Goal: Task Accomplishment & Management: Manage account settings

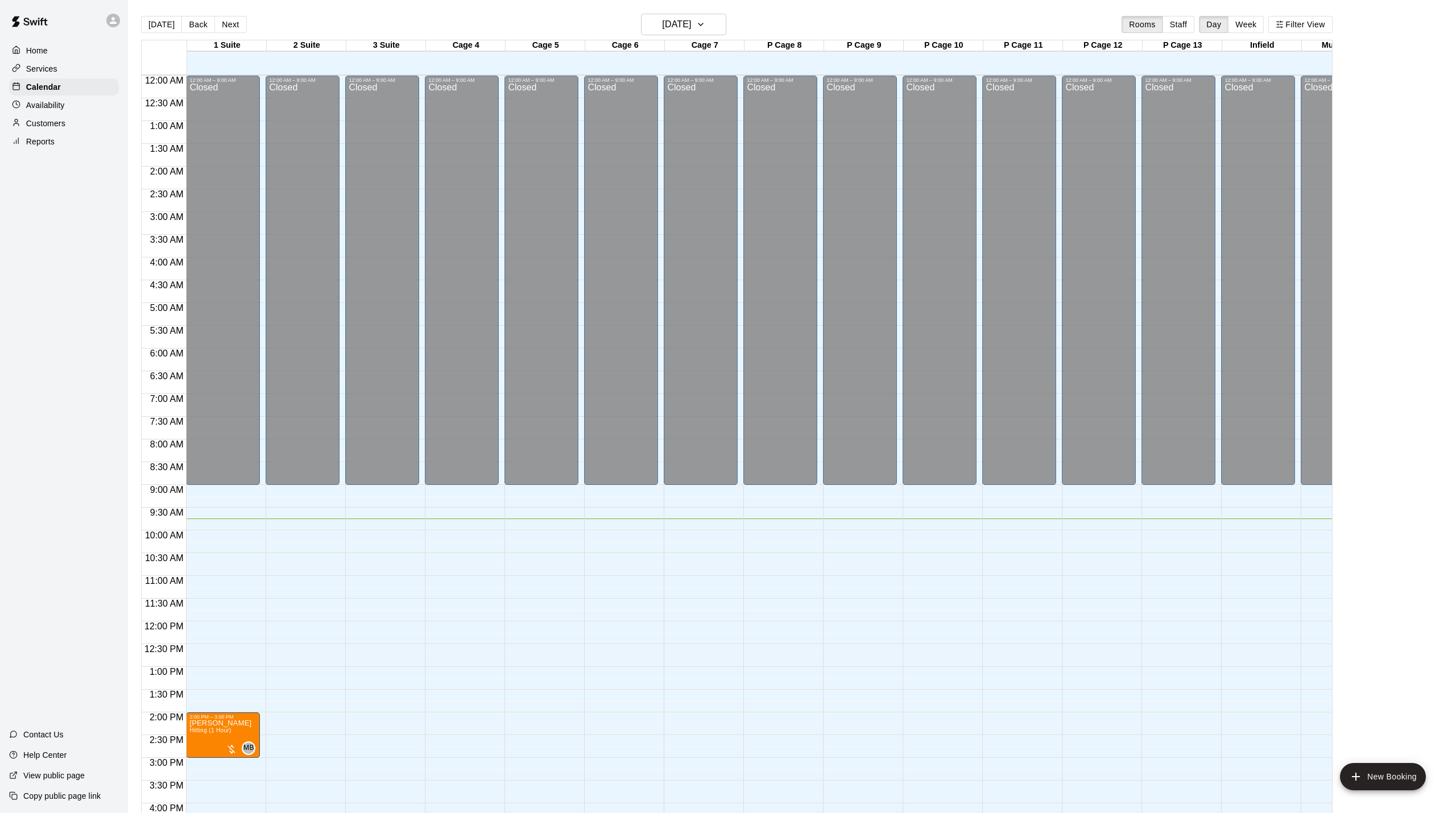
scroll to position [307, 0]
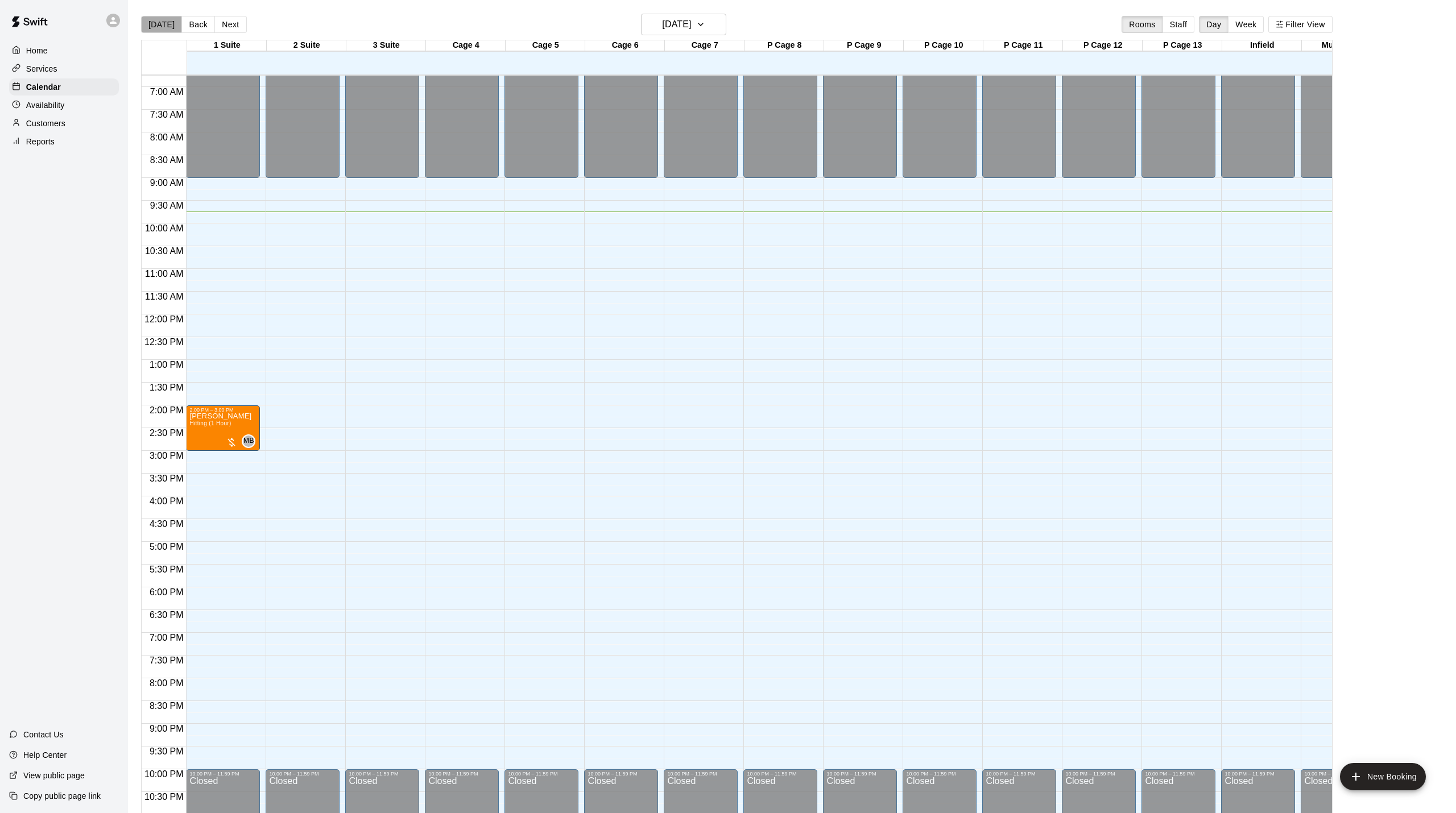
click at [161, 23] on button "[DATE]" at bounding box center [161, 25] width 41 height 17
click at [242, 30] on div "[DATE] Back [DATE][DATE] Rooms Staff Day Week Filter View" at bounding box center [736, 26] width 1191 height 26
click at [236, 29] on button "Next" at bounding box center [230, 25] width 32 height 17
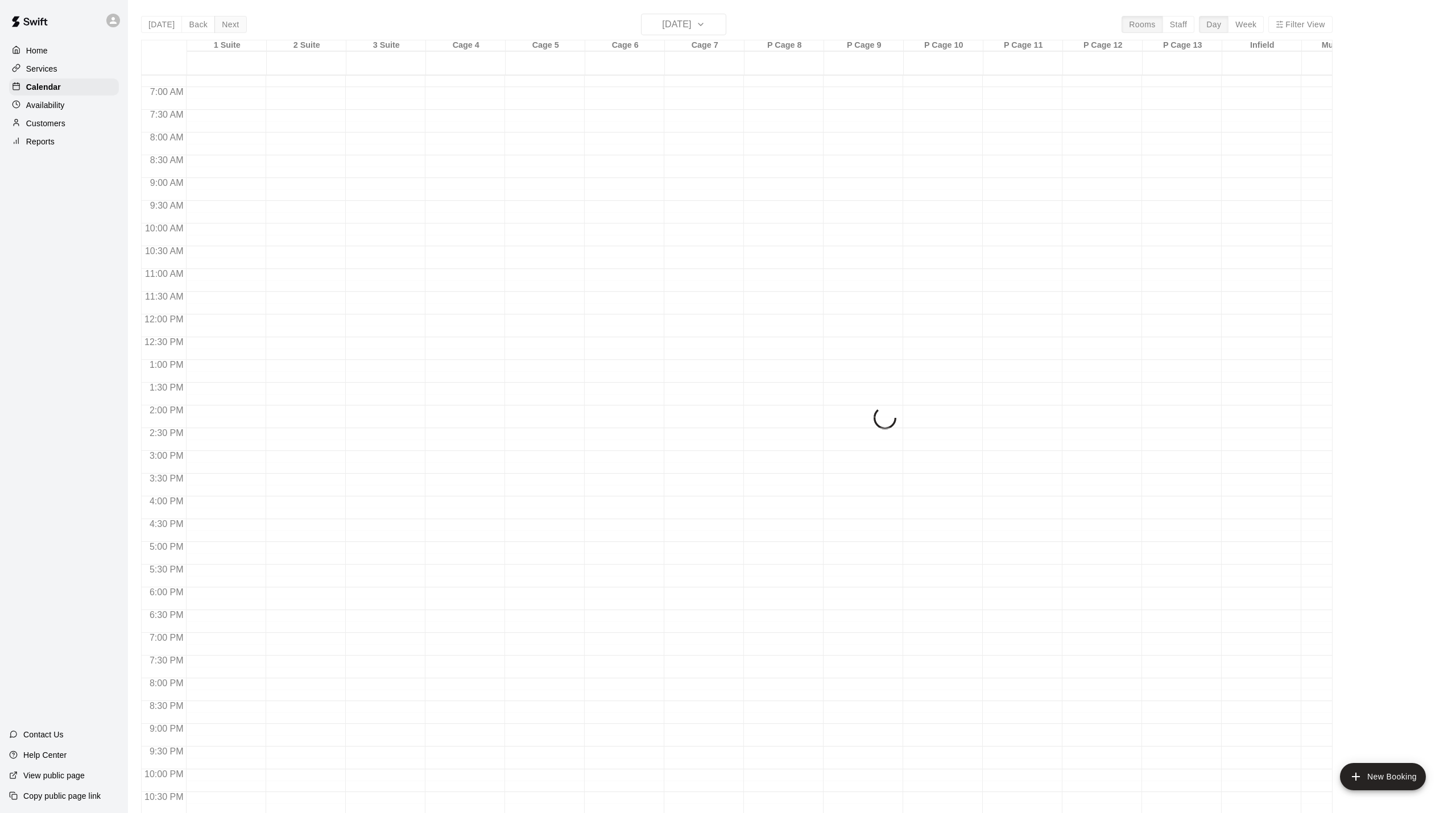
click at [236, 29] on div "[DATE] Back [DATE][DATE] Rooms Staff Day Week Filter View 1 Suite 21 Sun 2 Suit…" at bounding box center [736, 420] width 1191 height 813
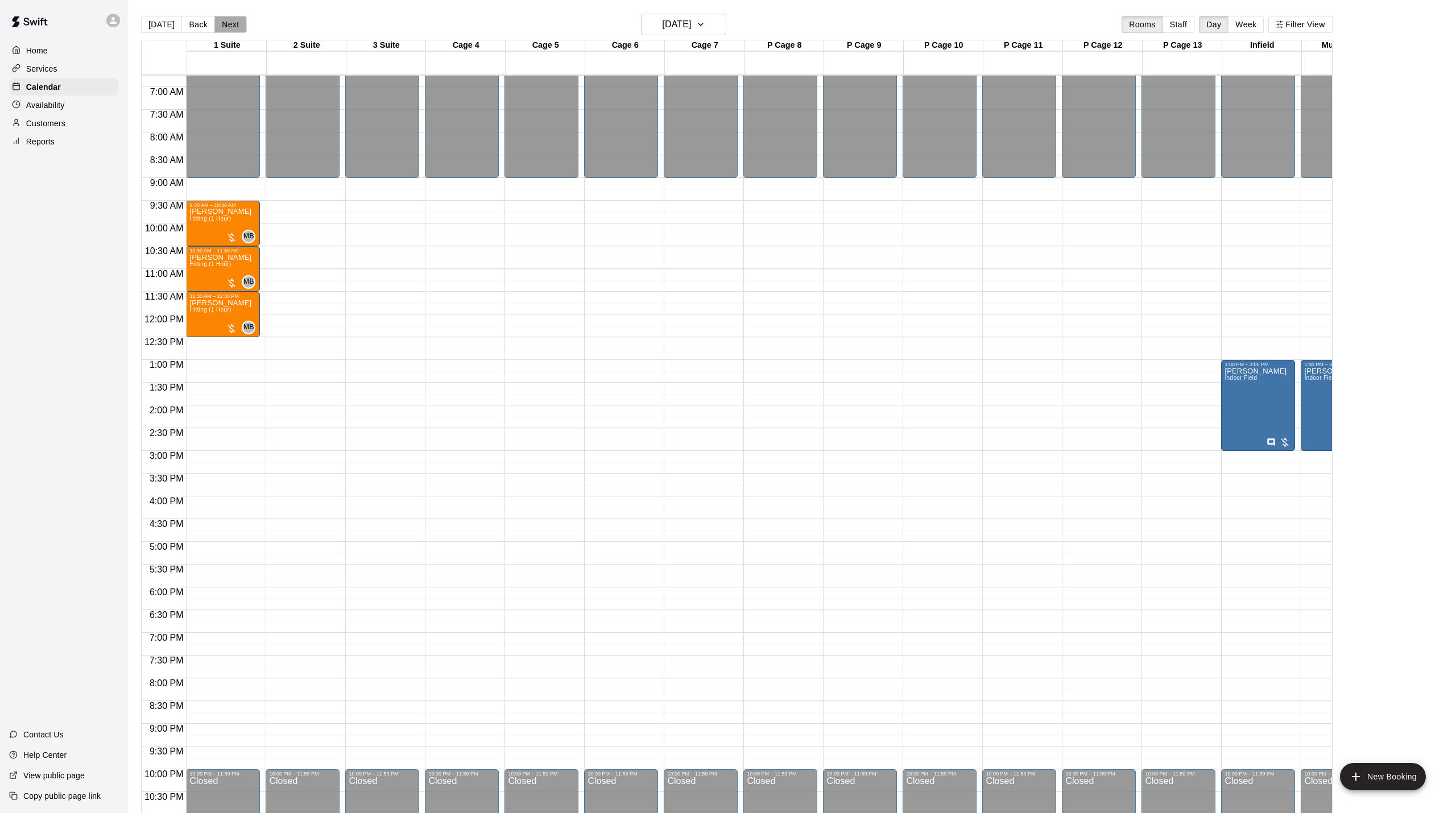
click at [236, 29] on button "Next" at bounding box center [230, 25] width 32 height 17
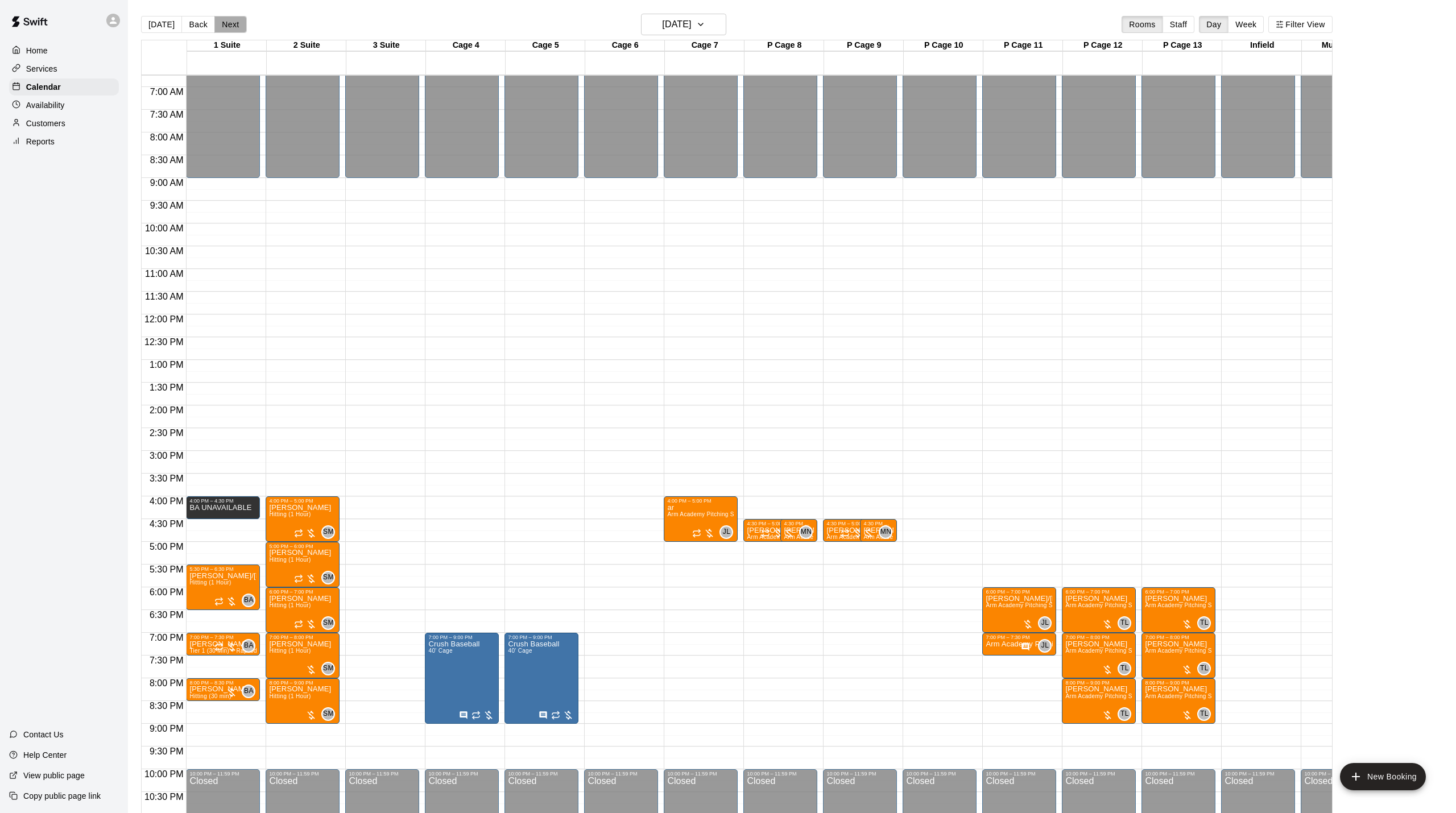
click at [236, 29] on button "Next" at bounding box center [230, 25] width 32 height 17
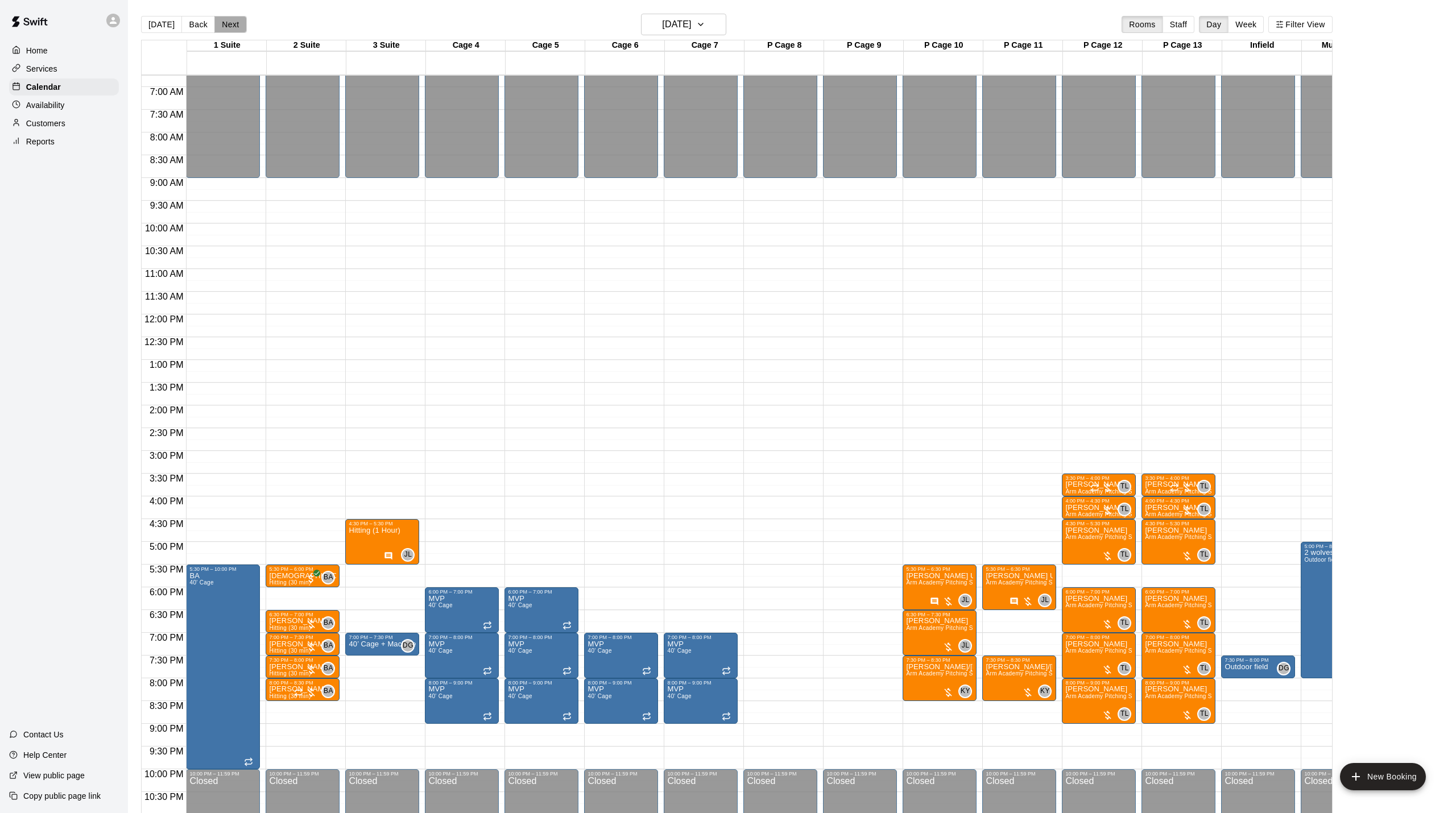
click at [236, 29] on button "Next" at bounding box center [230, 25] width 32 height 17
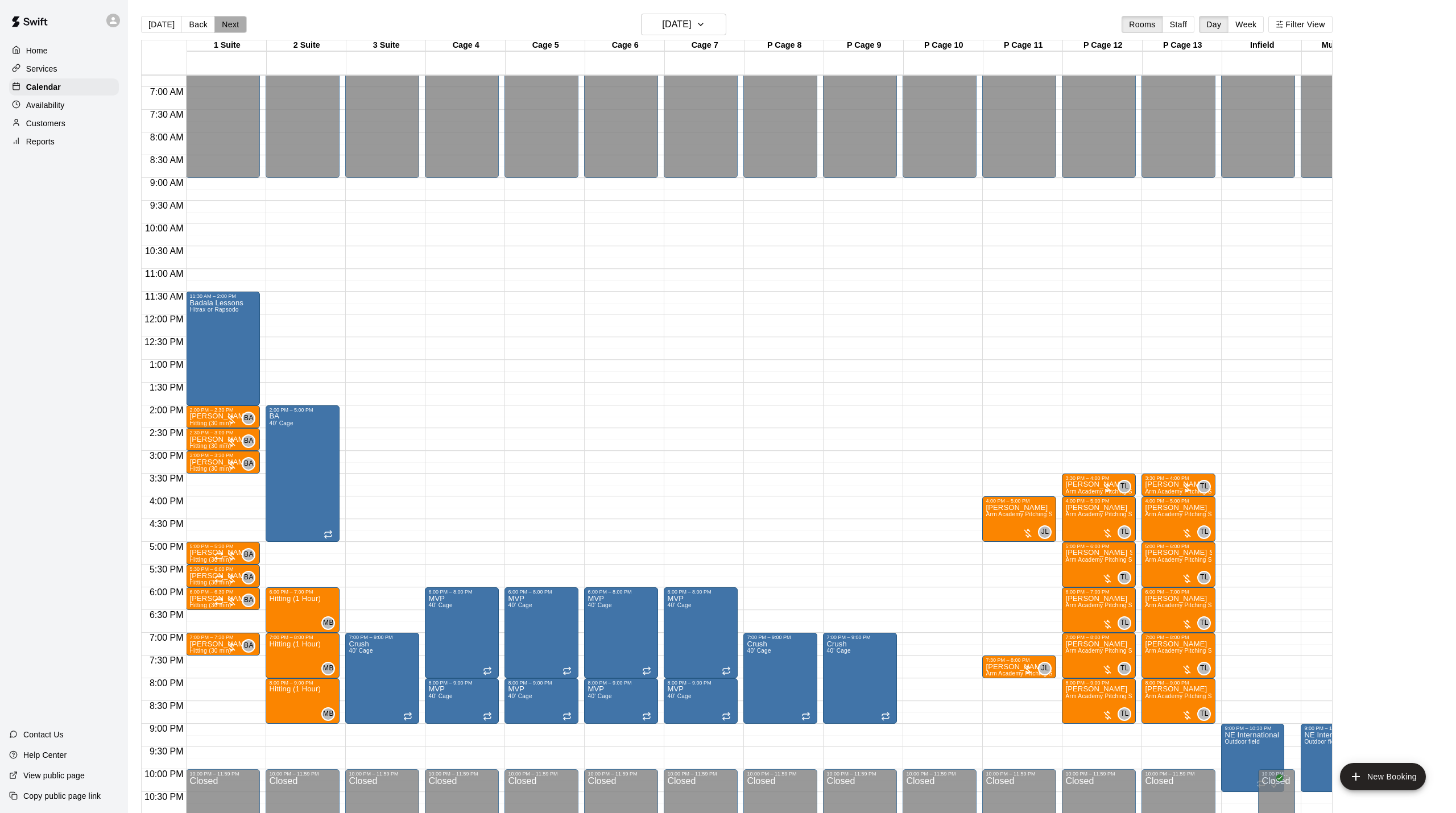
click at [236, 29] on button "Next" at bounding box center [230, 25] width 32 height 17
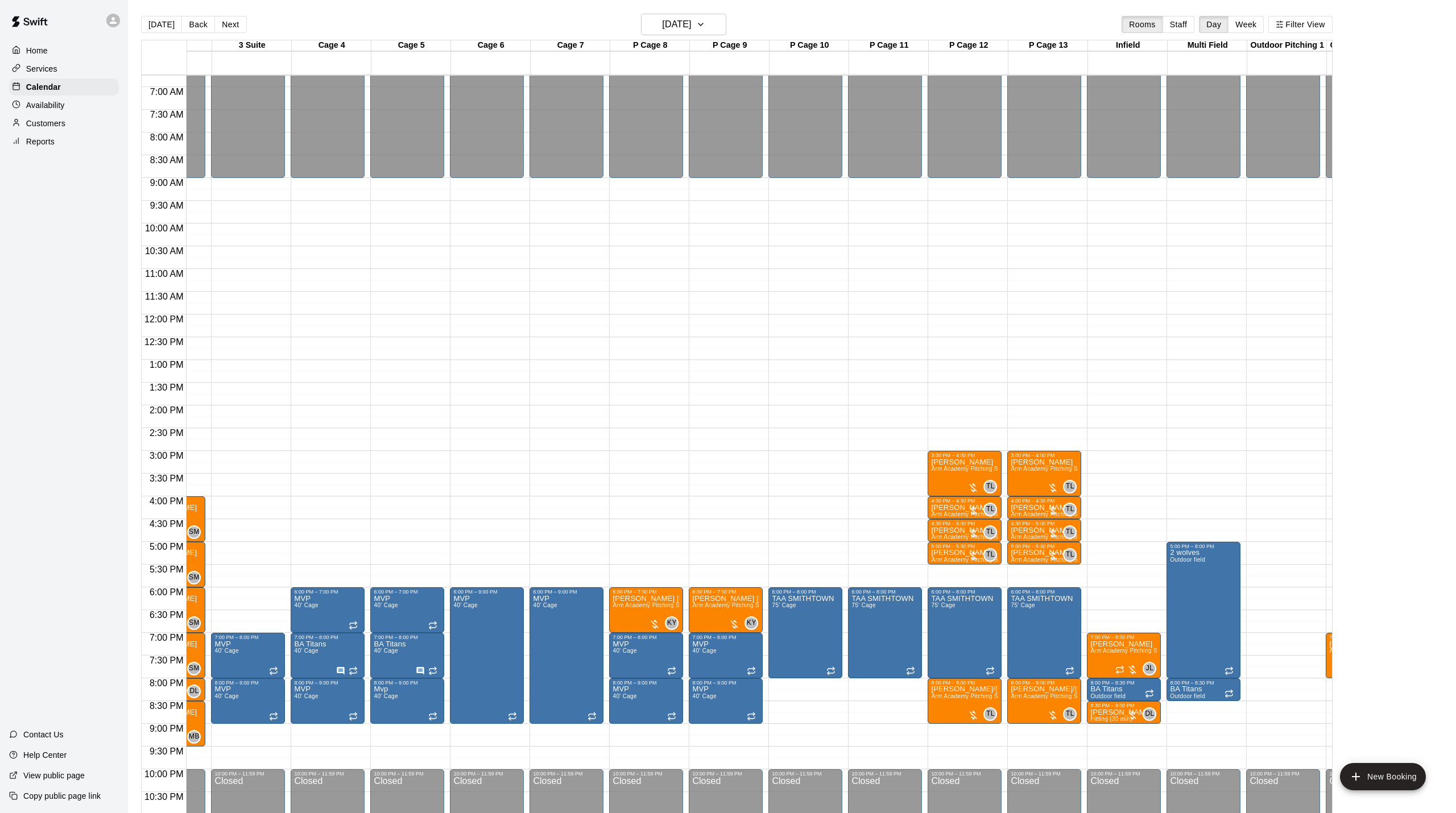
scroll to position [0, 208]
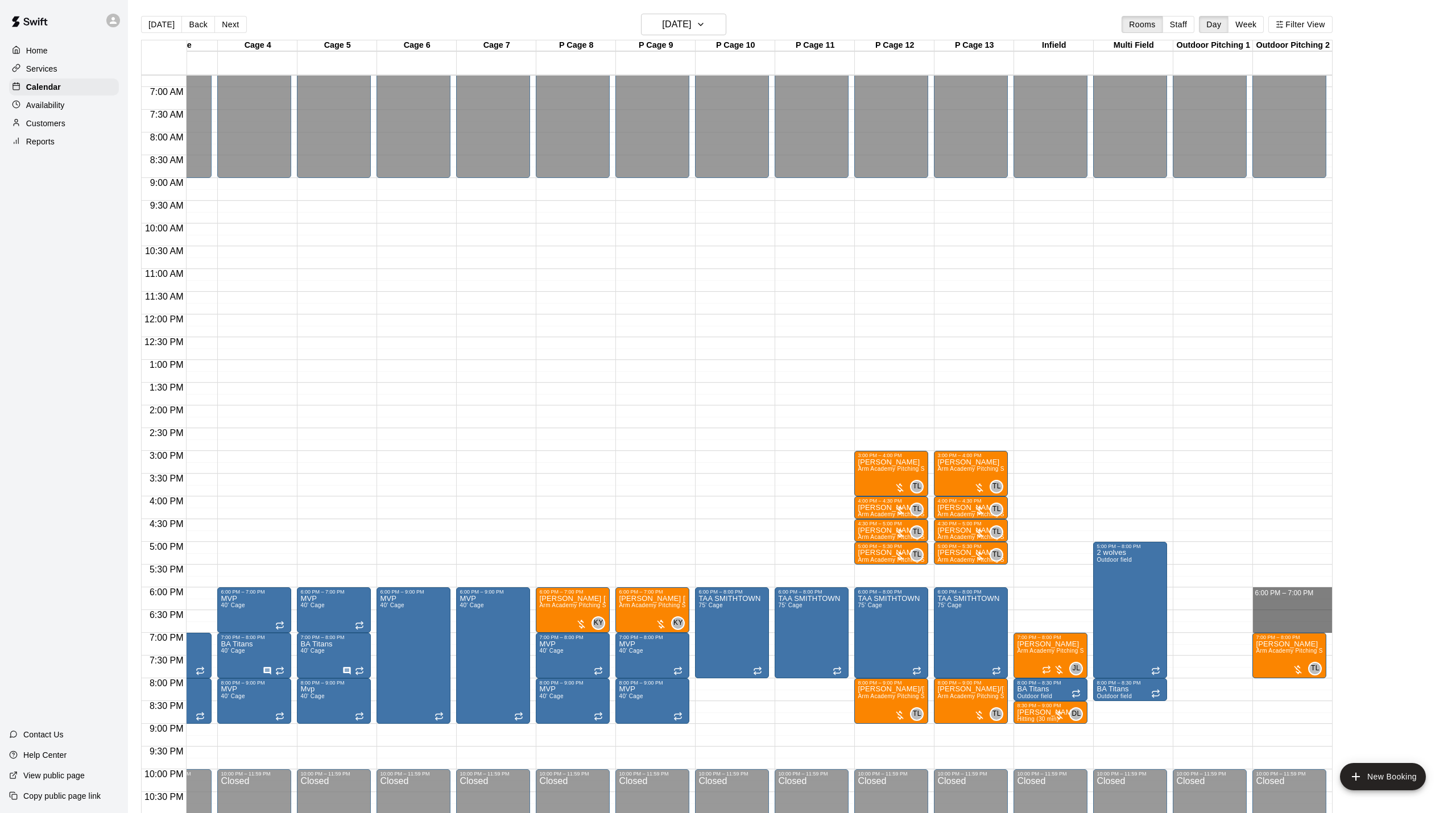
drag, startPoint x: 1268, startPoint y: 590, endPoint x: 1268, endPoint y: 629, distance: 39.0
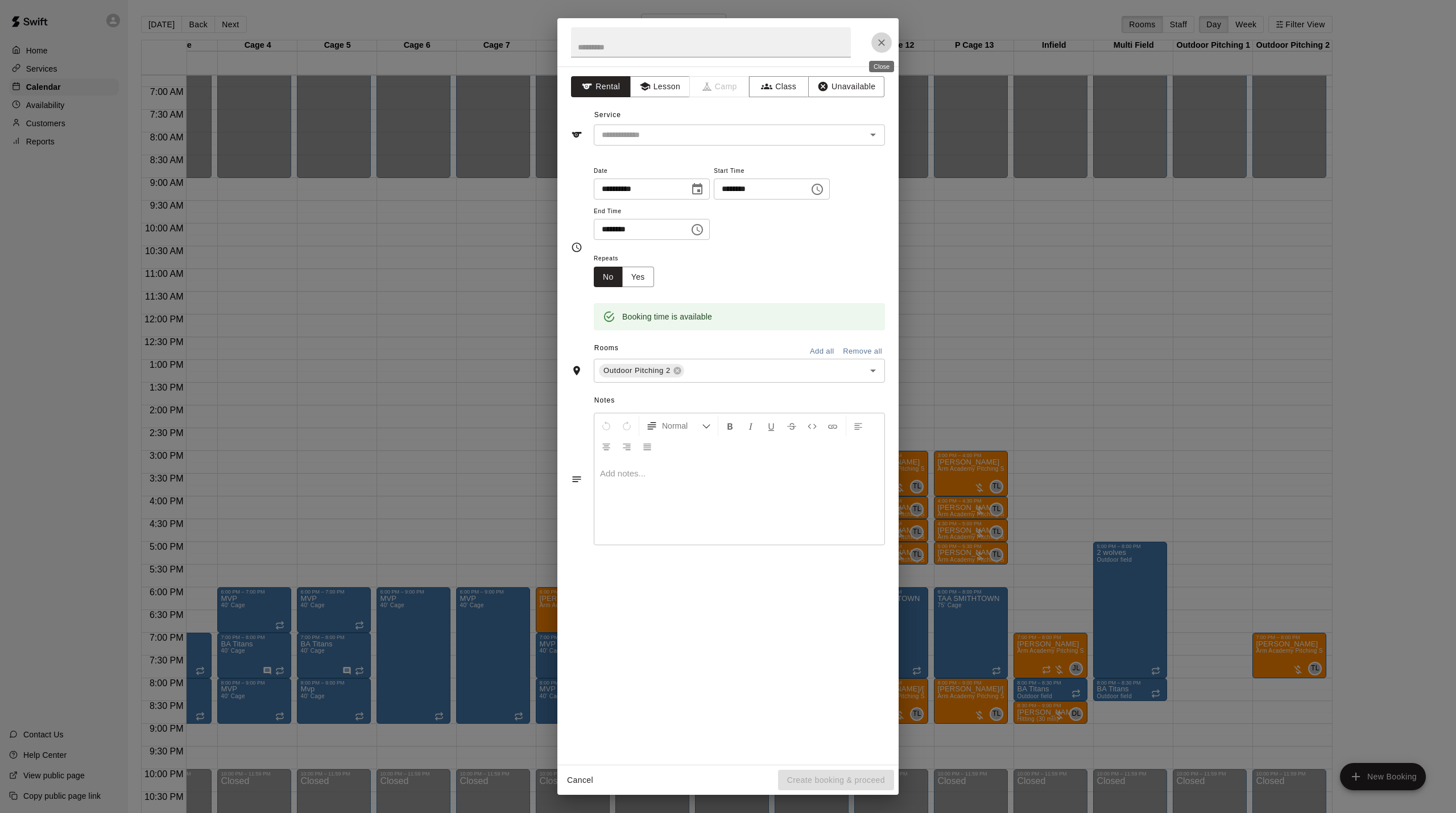
click at [880, 46] on icon "Close" at bounding box center [881, 43] width 12 height 11
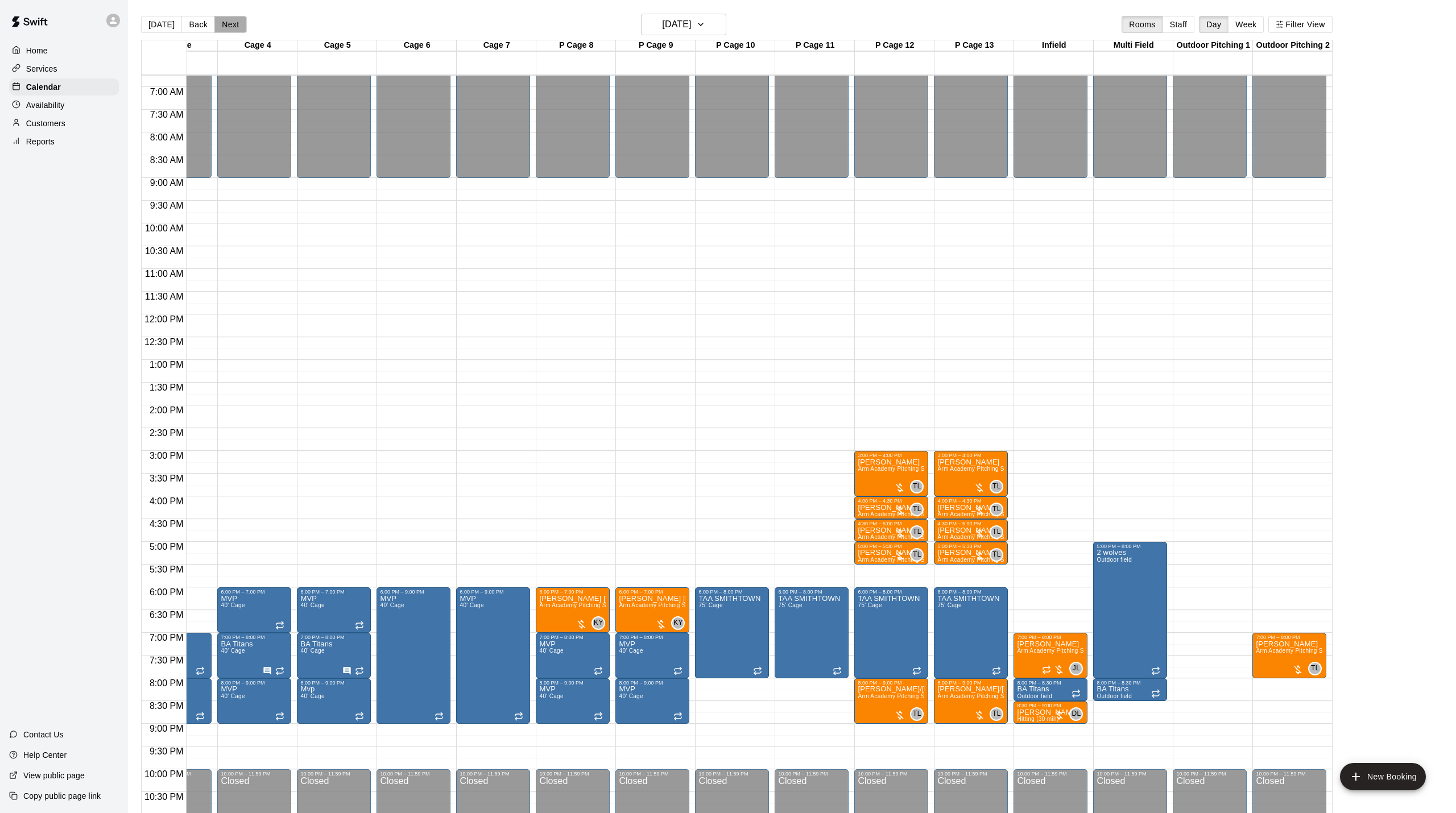
click at [228, 25] on button "Next" at bounding box center [230, 25] width 32 height 17
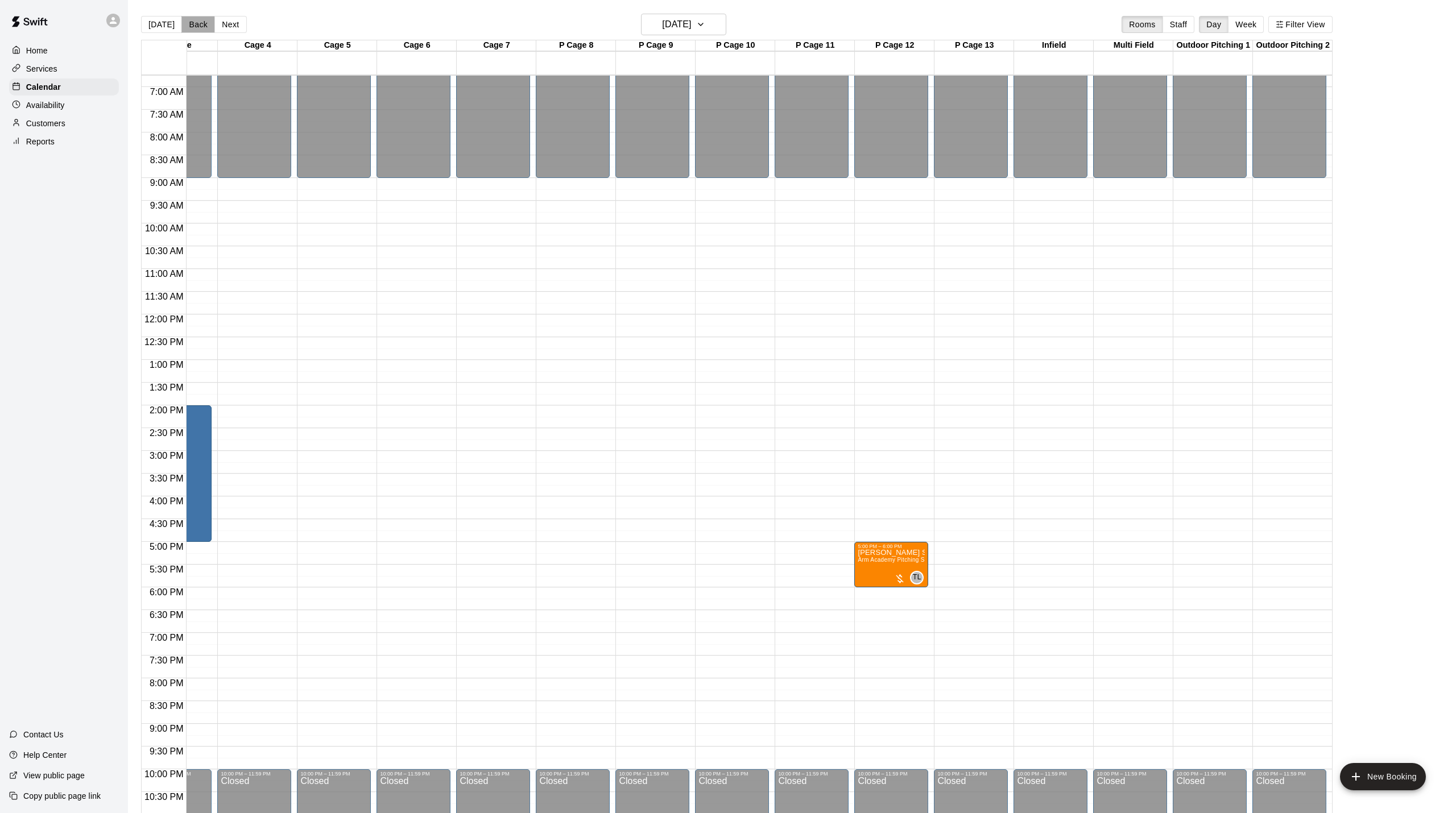
click at [192, 24] on button "Back" at bounding box center [198, 25] width 33 height 17
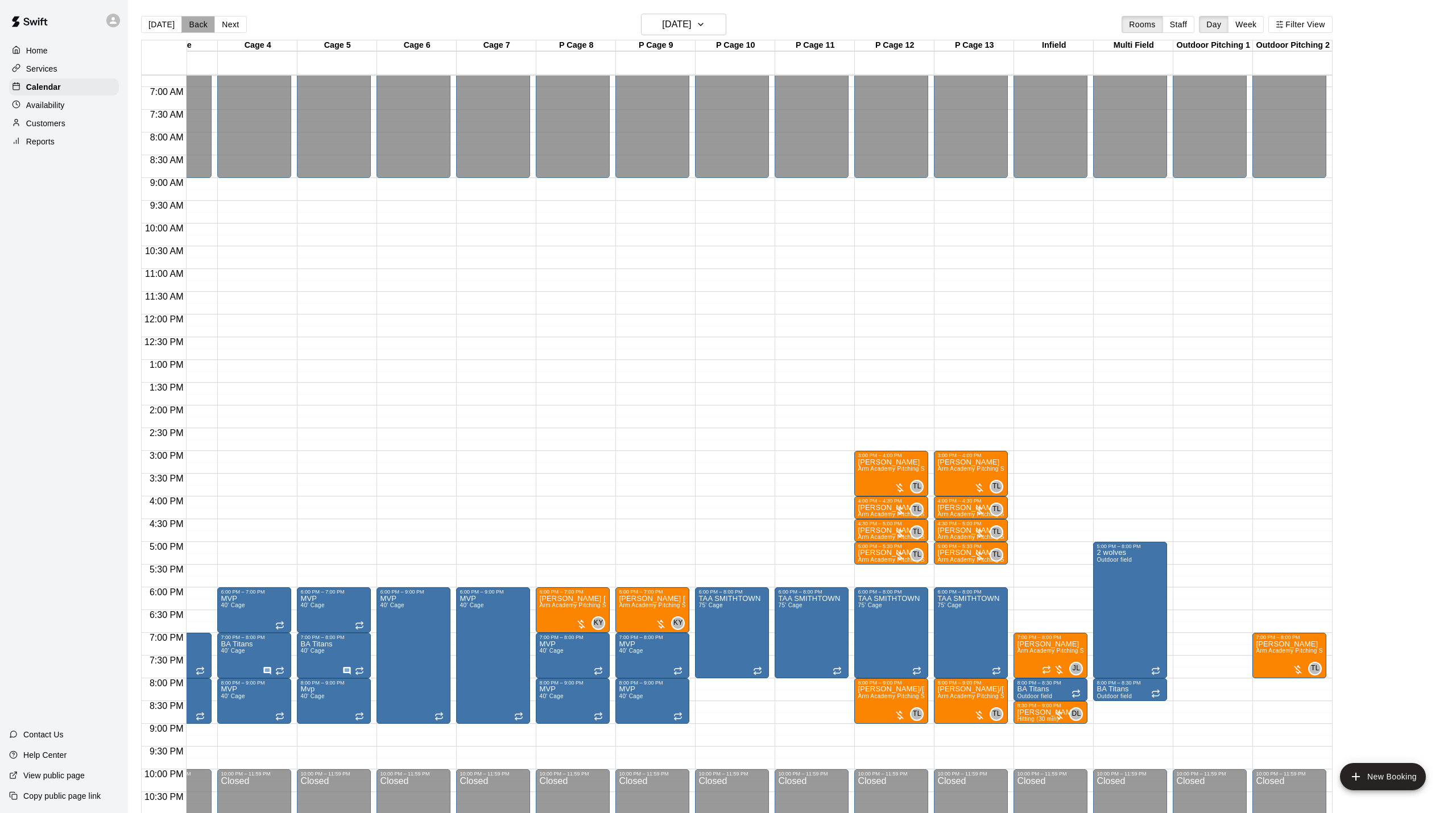
click at [192, 24] on button "Back" at bounding box center [198, 25] width 33 height 17
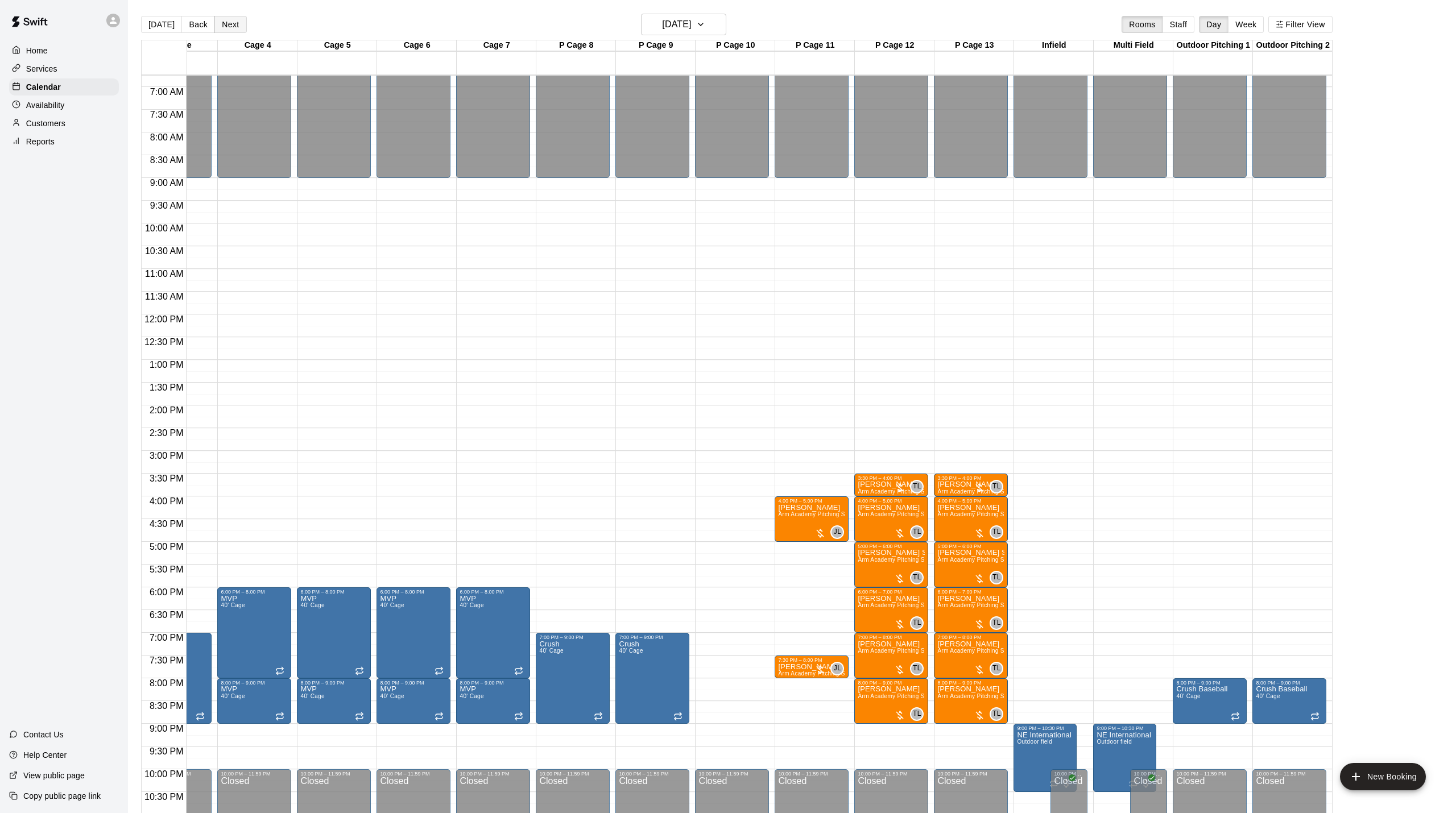
click at [230, 25] on button "Next" at bounding box center [230, 25] width 32 height 17
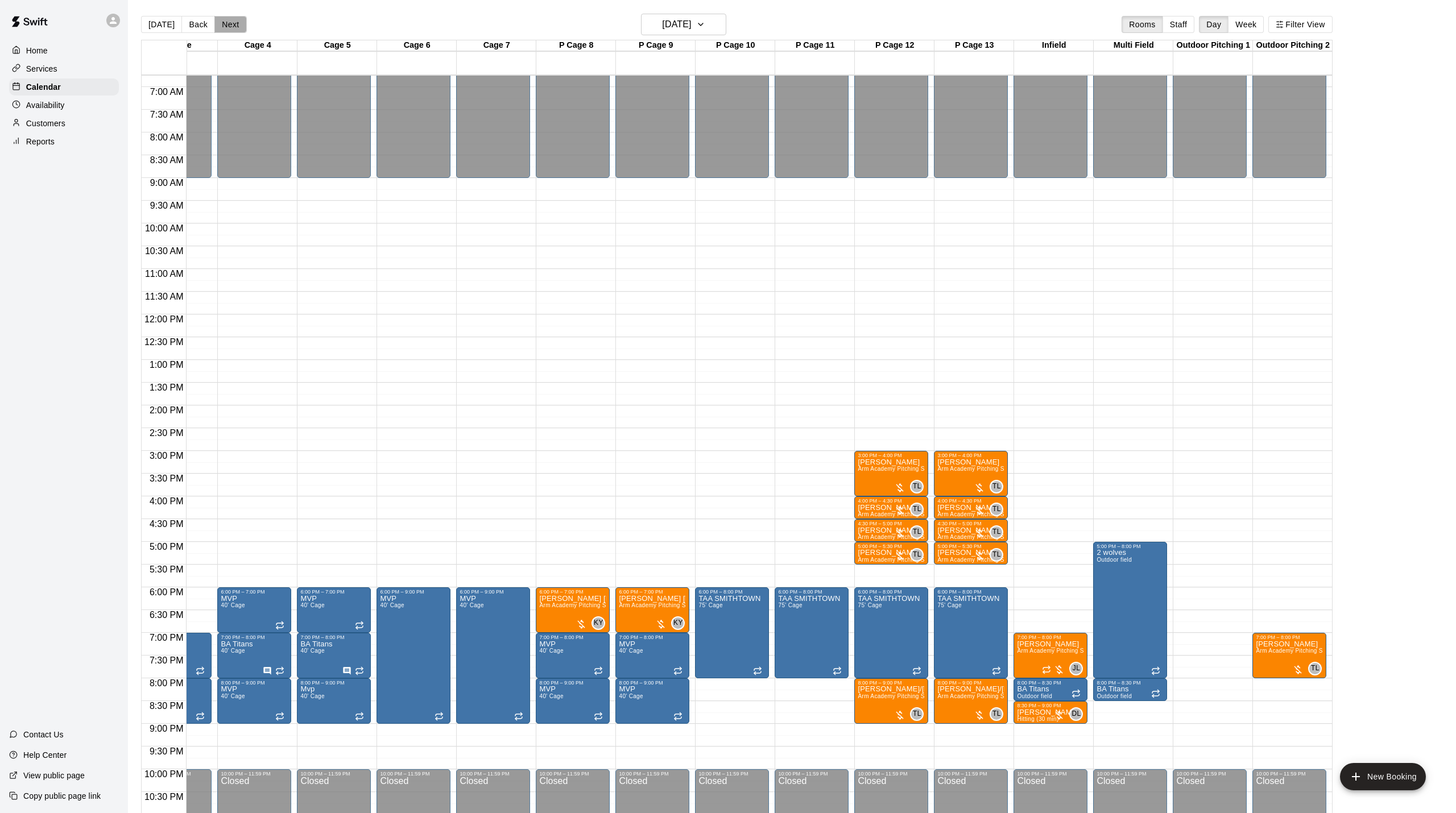
click at [230, 25] on button "Next" at bounding box center [230, 25] width 32 height 17
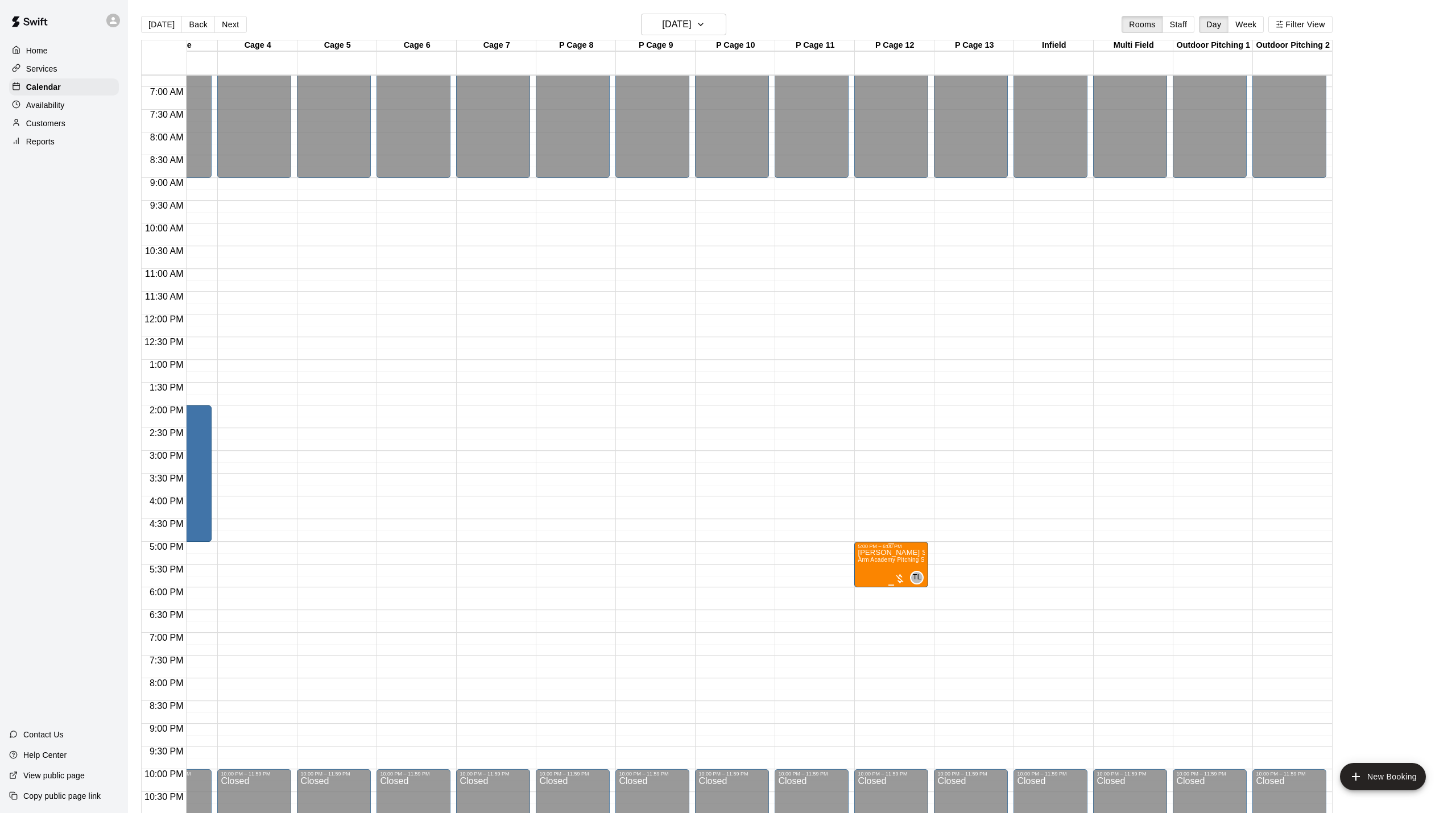
click at [870, 567] on icon "edit" at bounding box center [869, 561] width 14 height 14
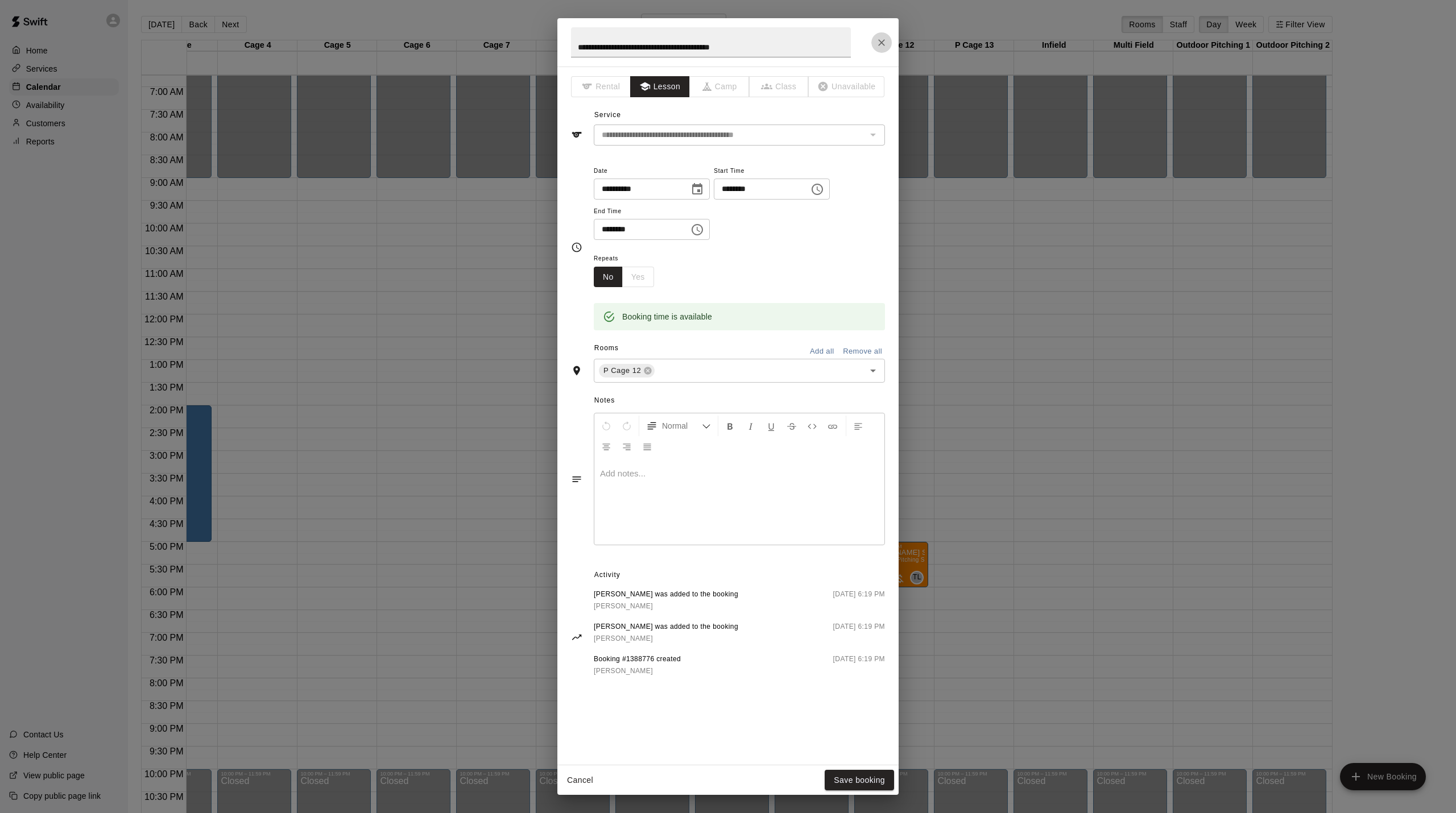
click at [879, 45] on icon "Close" at bounding box center [881, 43] width 12 height 11
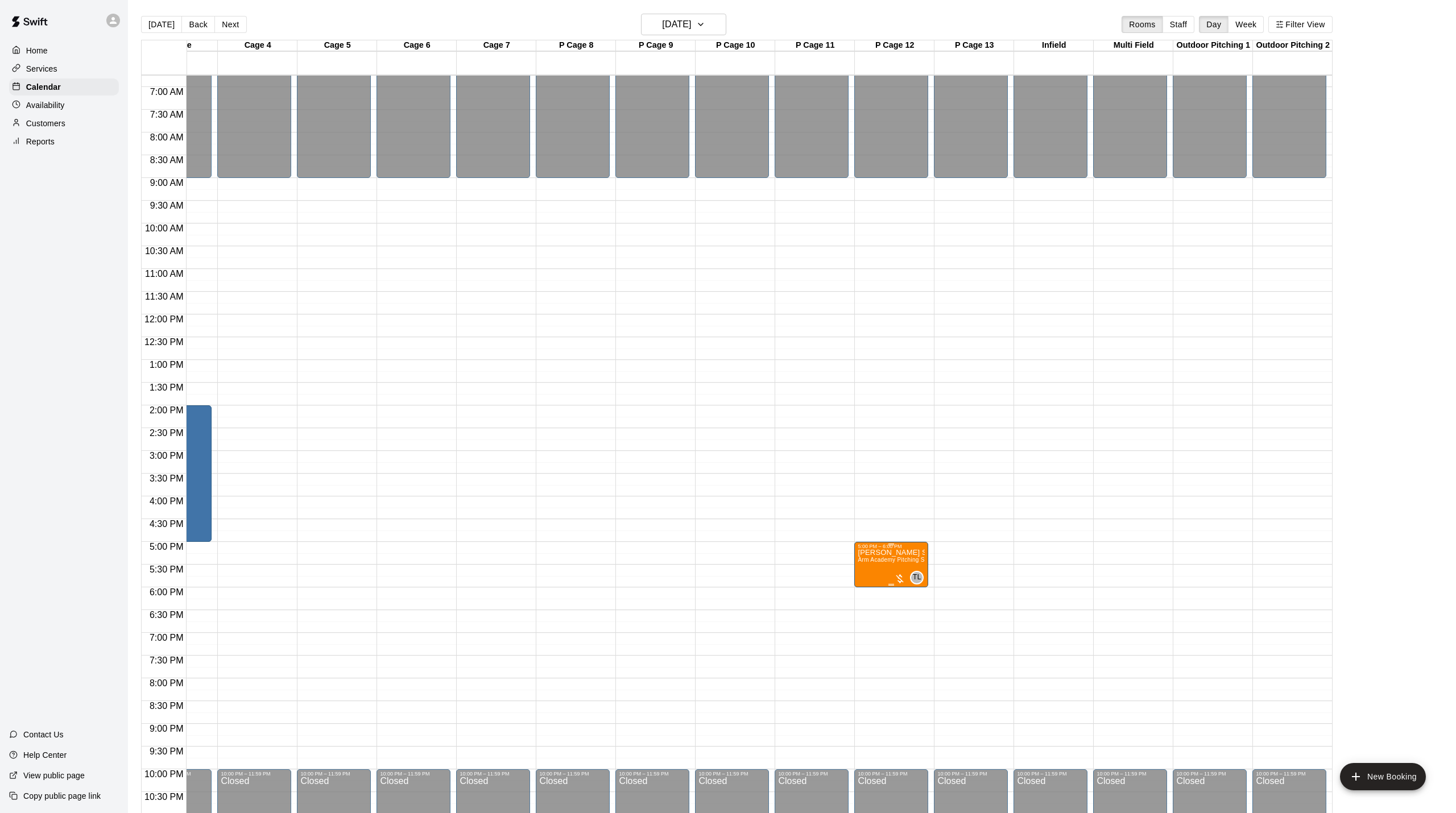
click at [892, 557] on span "Arm Academy Pitching Session 1 Hour - Pitching" at bounding box center [923, 559] width 132 height 6
click at [866, 628] on icon "delete" at bounding box center [869, 623] width 14 height 14
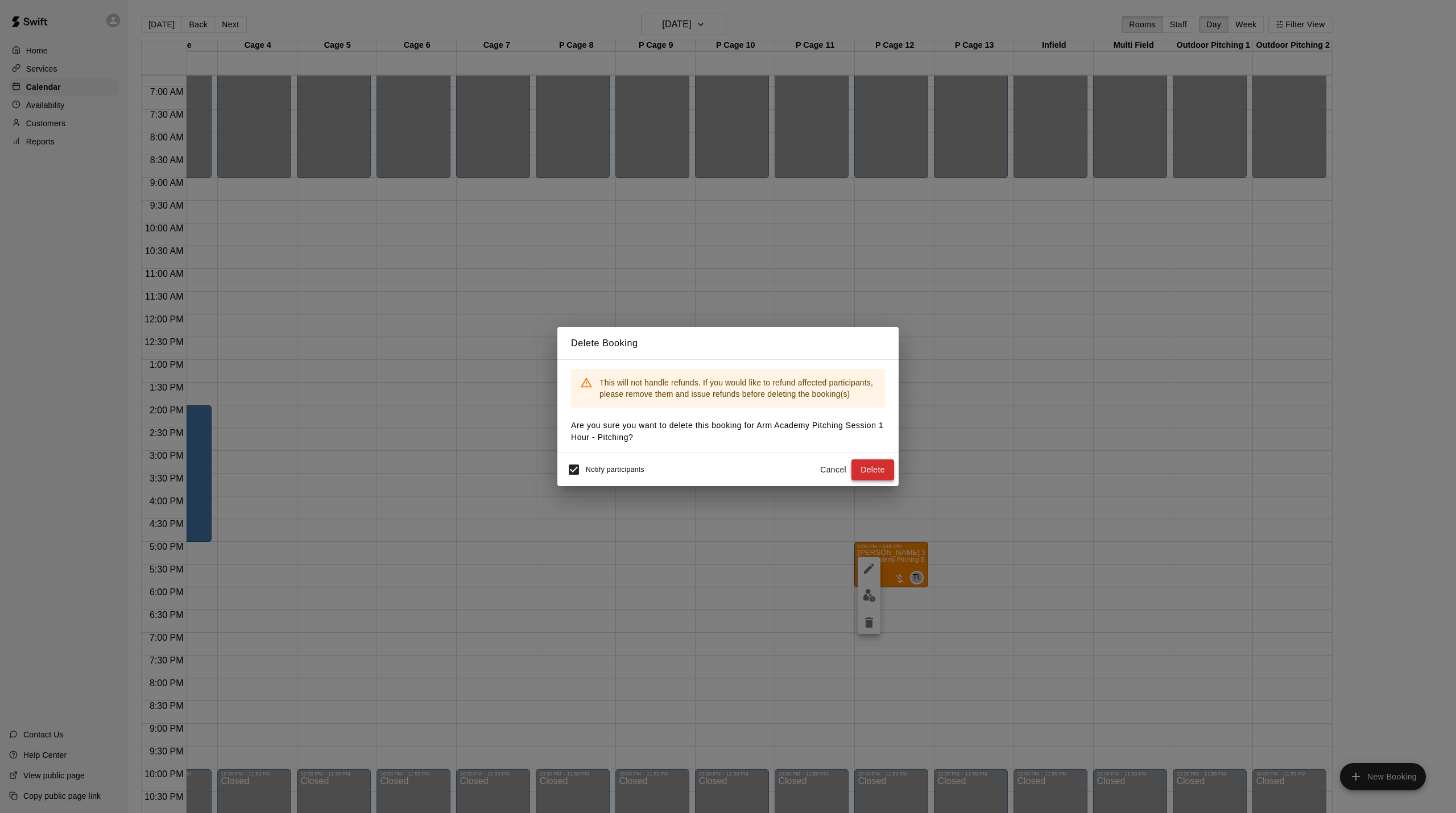
click at [877, 471] on button "Delete" at bounding box center [873, 470] width 43 height 21
